Goal: Find specific page/section

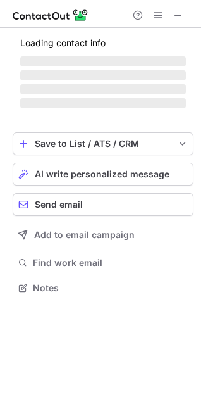
scroll to position [336, 201]
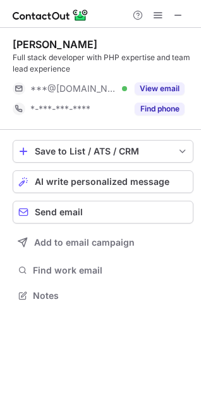
scroll to position [286, 201]
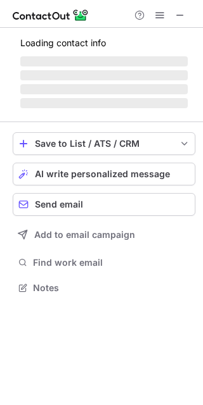
scroll to position [295, 203]
